Goal: Book appointment/travel/reservation

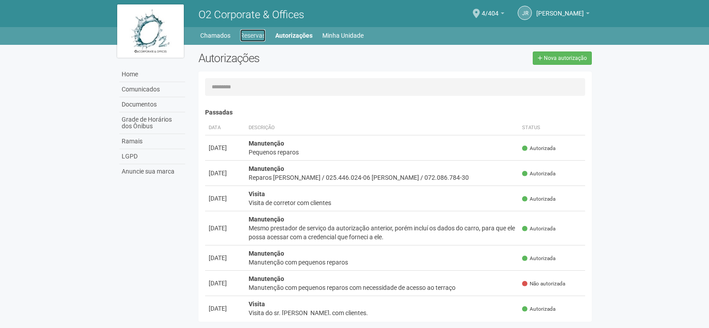
click at [260, 32] on link "Reservas" at bounding box center [252, 35] width 25 height 12
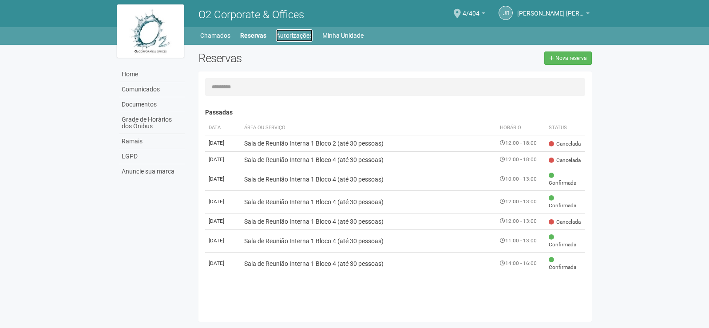
click at [292, 36] on link "Autorizações" at bounding box center [294, 35] width 36 height 12
